Goal: Entertainment & Leisure: Consume media (video, audio)

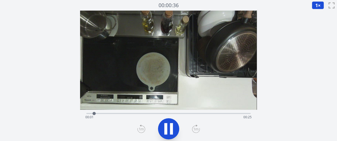
click at [197, 128] on icon at bounding box center [196, 129] width 8 height 8
click at [168, 129] on icon at bounding box center [168, 128] width 9 height 11
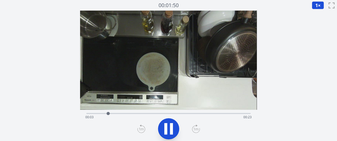
click at [194, 130] on icon at bounding box center [196, 129] width 8 height 8
click at [171, 130] on icon at bounding box center [171, 128] width 3 height 11
click at [171, 129] on icon at bounding box center [168, 128] width 9 height 11
click at [171, 129] on icon at bounding box center [171, 128] width 3 height 11
click at [171, 129] on icon at bounding box center [168, 128] width 9 height 11
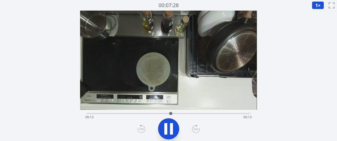
click at [171, 129] on icon at bounding box center [171, 128] width 3 height 11
click at [171, 129] on icon at bounding box center [168, 128] width 9 height 11
click at [171, 129] on icon at bounding box center [171, 128] width 3 height 11
click at [313, 6] on button "1 ×" at bounding box center [318, 5] width 12 height 8
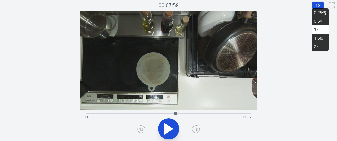
click at [319, 13] on font "0.25倍" at bounding box center [320, 13] width 12 height 6
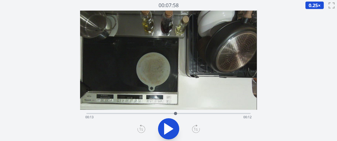
click at [159, 115] on div "経過時間: 00:13 残り時間: 00:12" at bounding box center [168, 117] width 166 height 8
click at [166, 128] on icon at bounding box center [168, 128] width 9 height 11
click at [123, 114] on div "経過時間: 00:14 残り時間: 00:12" at bounding box center [168, 117] width 166 height 8
click at [89, 113] on div "経過時間: 00:06 残り時間: 00:20" at bounding box center [168, 113] width 164 height 6
click at [197, 129] on icon at bounding box center [195, 129] width 5 height 3
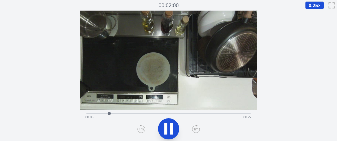
click at [140, 127] on icon at bounding box center [141, 129] width 8 height 8
click at [197, 127] on icon at bounding box center [196, 129] width 8 height 8
click at [143, 127] on icon at bounding box center [141, 129] width 8 height 8
click at [197, 129] on icon at bounding box center [196, 129] width 8 height 8
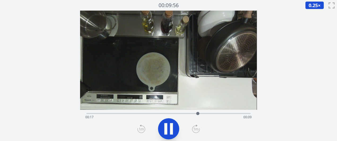
click at [191, 115] on div "経過時間: 00:17 残り時間: 00:09" at bounding box center [168, 117] width 166 height 8
click at [188, 114] on div at bounding box center [192, 114] width 8 height 8
click at [186, 113] on div at bounding box center [189, 114] width 8 height 8
click at [184, 113] on div at bounding box center [187, 114] width 8 height 8
click at [178, 112] on div "経過時間: 00:15 残り時間: 00:11" at bounding box center [168, 113] width 164 height 6
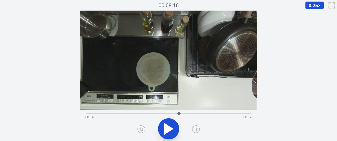
click at [175, 112] on div at bounding box center [179, 114] width 8 height 8
click at [171, 111] on div "経過時間: 00:14 残り時間: 00:12" at bounding box center [168, 113] width 164 height 6
click at [168, 111] on div "経過時間: 00:13 残り時間: 00:12" at bounding box center [168, 113] width 164 height 6
click at [161, 113] on div "経過時間: 00:15 残り時間: 00:11" at bounding box center [168, 113] width 164 height 6
click at [196, 131] on icon at bounding box center [196, 129] width 8 height 8
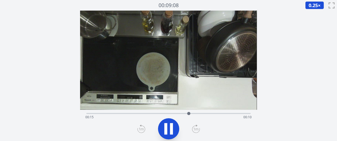
click at [196, 131] on icon at bounding box center [196, 129] width 8 height 8
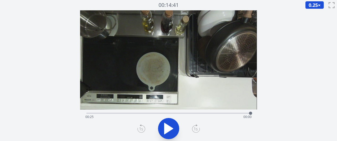
click at [161, 112] on div "経過時間: 00:25 残り時間: 00:00" at bounding box center [168, 113] width 164 height 6
click at [172, 131] on icon at bounding box center [168, 128] width 15 height 15
click at [195, 130] on icon at bounding box center [195, 129] width 5 height 3
click at [172, 126] on icon at bounding box center [171, 128] width 3 height 11
click at [172, 126] on icon at bounding box center [168, 128] width 15 height 15
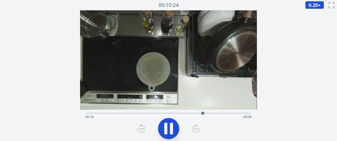
click at [172, 125] on icon at bounding box center [171, 128] width 3 height 11
click at [173, 128] on icon at bounding box center [168, 128] width 15 height 15
click at [194, 114] on div "経過時間: 00:18 残り時間: 00:07" at bounding box center [168, 117] width 166 height 8
click at [183, 113] on div "経過時間: 00:16 残り時間: 00:09" at bounding box center [168, 117] width 166 height 8
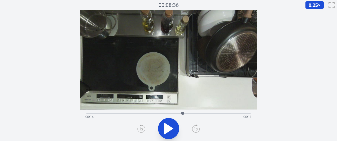
click at [188, 114] on div "経過時間: 00:14 残り時間: 00:11" at bounding box center [168, 117] width 166 height 8
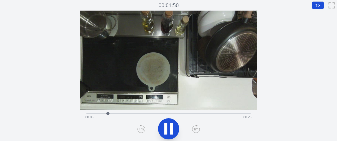
click at [197, 130] on icon at bounding box center [196, 129] width 8 height 8
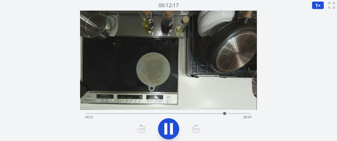
click at [167, 132] on icon at bounding box center [165, 128] width 3 height 11
click at [193, 114] on div "経過時間: 00:21 残り時間: 00:04" at bounding box center [168, 117] width 166 height 8
click at [169, 129] on icon at bounding box center [168, 128] width 9 height 11
click at [169, 129] on icon at bounding box center [168, 129] width 15 height 15
click at [242, 113] on div "経過時間: 00:17 残り時間: 00:08" at bounding box center [168, 117] width 166 height 8
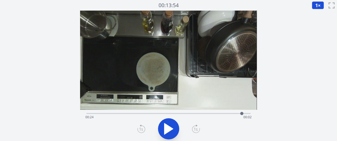
click at [237, 113] on div "経過時間: 00:24 残り時間: 00:02" at bounding box center [168, 117] width 166 height 8
click at [231, 113] on div "経過時間: 00:23 残り時間: 00:03" at bounding box center [168, 117] width 166 height 8
click at [231, 113] on div at bounding box center [230, 113] width 3 height 3
click at [223, 114] on div "経過時間: 00:22 残り時間: 00:04" at bounding box center [168, 117] width 166 height 8
click at [212, 113] on div "経過時間: 00:21 残り時間: 00:05" at bounding box center [168, 117] width 166 height 8
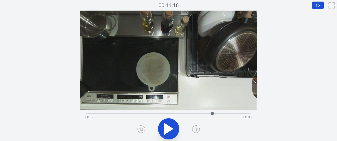
click at [207, 113] on div "経過時間: 00:19 残り時間: 00:06" at bounding box center [168, 117] width 166 height 8
click at [202, 113] on div "経過時間: 00:18 残り時間: 00:07" at bounding box center [168, 117] width 166 height 8
click at [170, 134] on icon at bounding box center [168, 129] width 15 height 15
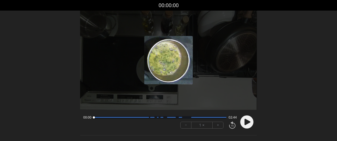
click at [214, 125] on button "+" at bounding box center [218, 125] width 11 height 6
click at [247, 123] on icon at bounding box center [247, 122] width 6 height 6
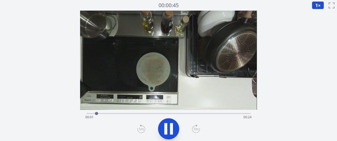
click at [194, 127] on icon at bounding box center [196, 129] width 8 height 8
click at [196, 127] on icon at bounding box center [196, 129] width 8 height 8
click at [196, 126] on icon at bounding box center [196, 129] width 8 height 8
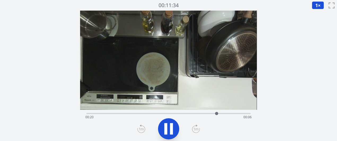
click at [163, 127] on icon at bounding box center [168, 129] width 15 height 15
click at [213, 113] on div "経過時間: 00:20 残り時間: 00:06" at bounding box center [168, 117] width 166 height 8
click at [208, 113] on div "経過時間: 00:19 残り時間: 00:06" at bounding box center [168, 117] width 166 height 8
click at [171, 128] on icon at bounding box center [168, 128] width 9 height 11
click at [171, 128] on icon at bounding box center [171, 128] width 3 height 11
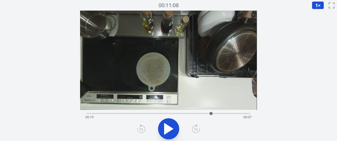
click at [171, 128] on icon at bounding box center [168, 128] width 9 height 11
click at [171, 128] on icon at bounding box center [171, 128] width 3 height 11
click at [211, 114] on div at bounding box center [214, 114] width 8 height 8
click at [213, 114] on div at bounding box center [211, 113] width 3 height 3
click at [315, 8] on button "1 ×" at bounding box center [318, 5] width 12 height 8
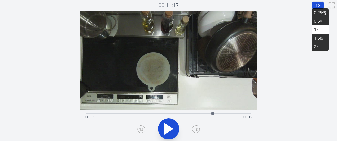
click at [318, 14] on font "0.25倍" at bounding box center [320, 13] width 12 height 6
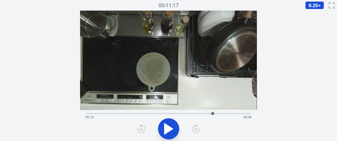
click at [166, 130] on icon at bounding box center [168, 128] width 9 height 11
click at [166, 130] on icon at bounding box center [165, 128] width 3 height 11
click at [170, 126] on icon at bounding box center [168, 129] width 15 height 15
click at [170, 126] on icon at bounding box center [171, 128] width 3 height 11
click at [170, 132] on icon at bounding box center [168, 129] width 15 height 15
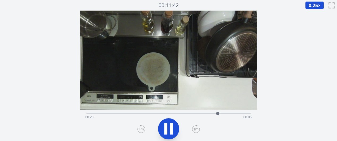
click at [170, 132] on icon at bounding box center [171, 128] width 3 height 11
click at [170, 132] on icon at bounding box center [168, 129] width 15 height 15
click at [170, 132] on icon at bounding box center [171, 128] width 3 height 11
click at [170, 132] on icon at bounding box center [168, 129] width 15 height 15
click at [170, 132] on icon at bounding box center [171, 128] width 3 height 11
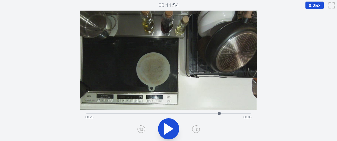
click at [170, 132] on icon at bounding box center [168, 129] width 15 height 15
click at [170, 132] on icon at bounding box center [171, 128] width 3 height 11
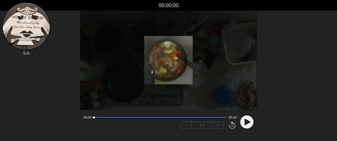
click at [244, 122] on circle at bounding box center [246, 122] width 13 height 13
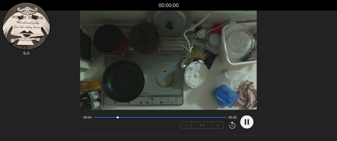
click at [216, 127] on button "+" at bounding box center [218, 125] width 11 height 6
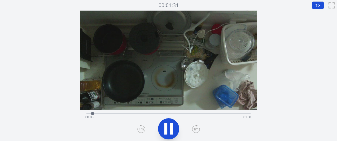
click at [193, 131] on icon at bounding box center [196, 129] width 8 height 8
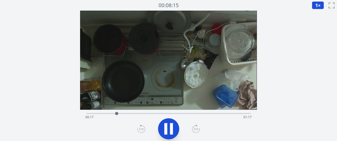
click at [193, 131] on icon at bounding box center [196, 129] width 8 height 8
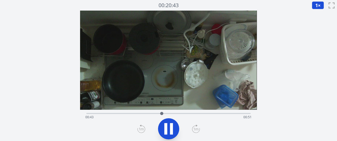
click at [193, 131] on icon at bounding box center [196, 129] width 8 height 8
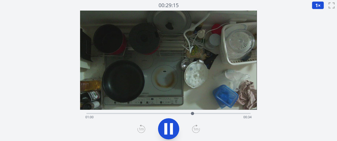
scroll to position [1, 0]
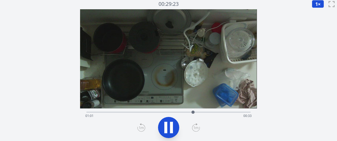
click at [174, 132] on icon at bounding box center [168, 127] width 15 height 15
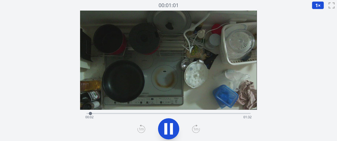
click at [193, 128] on icon at bounding box center [196, 129] width 8 height 8
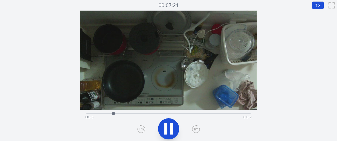
click at [193, 128] on icon at bounding box center [196, 129] width 8 height 8
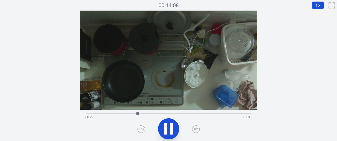
click at [193, 128] on icon at bounding box center [196, 129] width 8 height 8
click at [191, 128] on div at bounding box center [168, 128] width 170 height 25
click at [196, 130] on icon at bounding box center [196, 129] width 8 height 8
click at [170, 126] on icon at bounding box center [171, 128] width 3 height 11
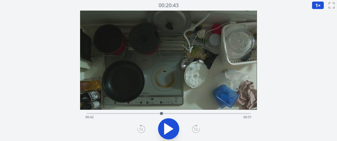
click at [169, 129] on icon at bounding box center [168, 128] width 9 height 11
click at [171, 128] on icon at bounding box center [171, 128] width 3 height 11
click at [169, 112] on div at bounding box center [169, 114] width 8 height 8
click at [166, 112] on div at bounding box center [166, 114] width 8 height 8
click at [160, 114] on div "経過時間: 00:45 残り時間: 00:49" at bounding box center [168, 117] width 166 height 8
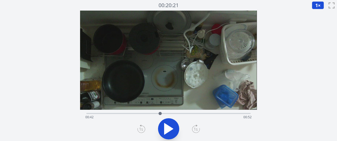
click at [159, 114] on div at bounding box center [159, 113] width 3 height 3
click at [156, 115] on div at bounding box center [159, 114] width 8 height 8
click at [153, 114] on div at bounding box center [153, 114] width 8 height 8
click at [151, 113] on div at bounding box center [151, 114] width 8 height 8
click at [149, 113] on div at bounding box center [151, 114] width 8 height 8
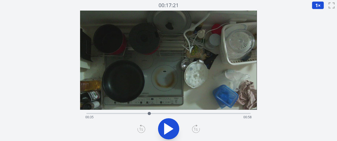
click at [148, 113] on div at bounding box center [149, 113] width 3 height 3
click at [144, 113] on div "経過時間: 00:35 残り時間: 00:59" at bounding box center [168, 117] width 166 height 8
click at [141, 113] on div at bounding box center [142, 114] width 8 height 8
click at [141, 113] on div at bounding box center [141, 113] width 3 height 3
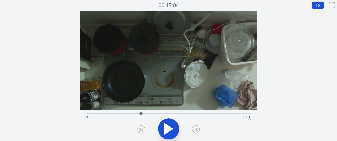
click at [138, 113] on div at bounding box center [141, 114] width 8 height 8
click at [140, 113] on div at bounding box center [138, 114] width 8 height 8
